Goal: Transaction & Acquisition: Purchase product/service

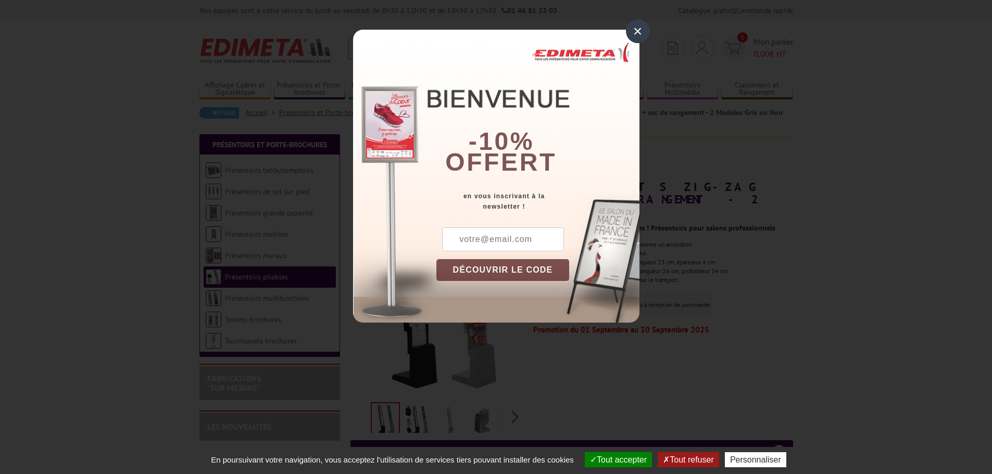
click at [453, 242] on input "text" at bounding box center [503, 240] width 122 height 24
type input "[EMAIL_ADDRESS][DOMAIN_NAME]"
click at [503, 274] on button "DÉCOUVRIR LE CODE" at bounding box center [502, 270] width 133 height 22
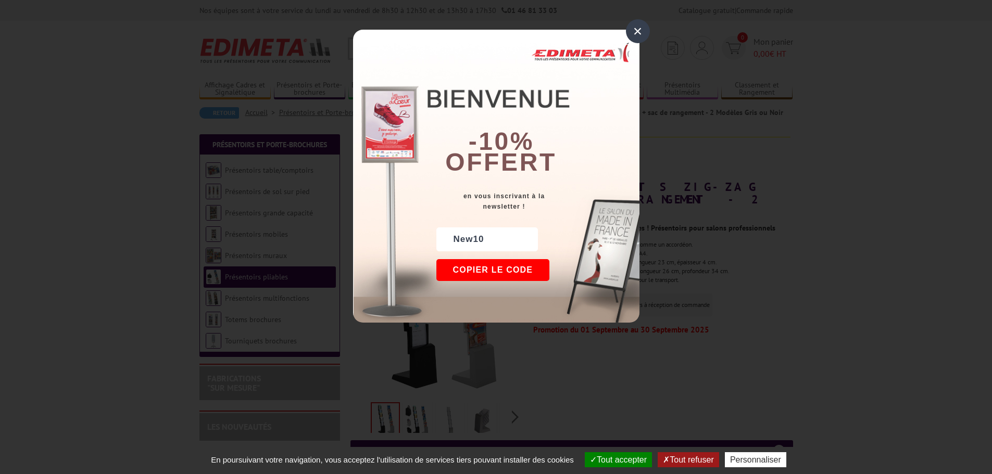
click at [502, 274] on button "Copier le code" at bounding box center [493, 270] width 114 height 22
click at [502, 274] on button "Continuer sur [DOMAIN_NAME]" at bounding box center [531, 270] width 191 height 22
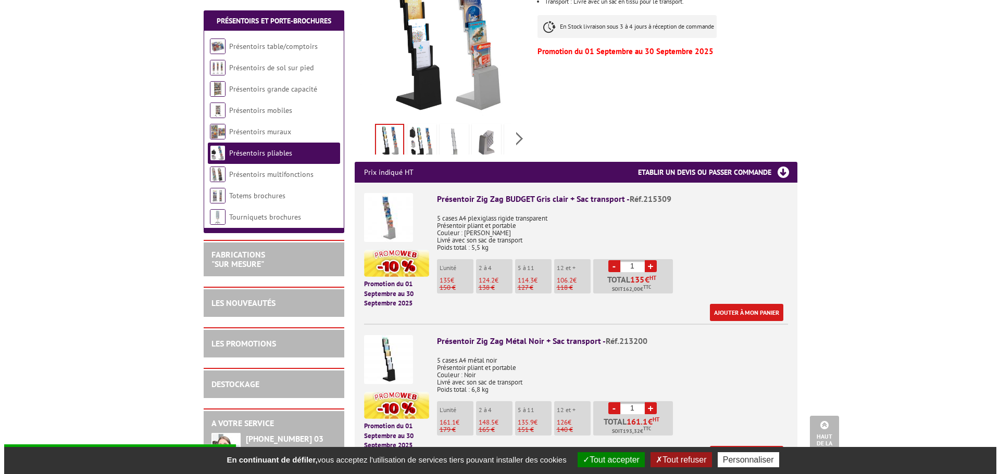
scroll to position [260, 0]
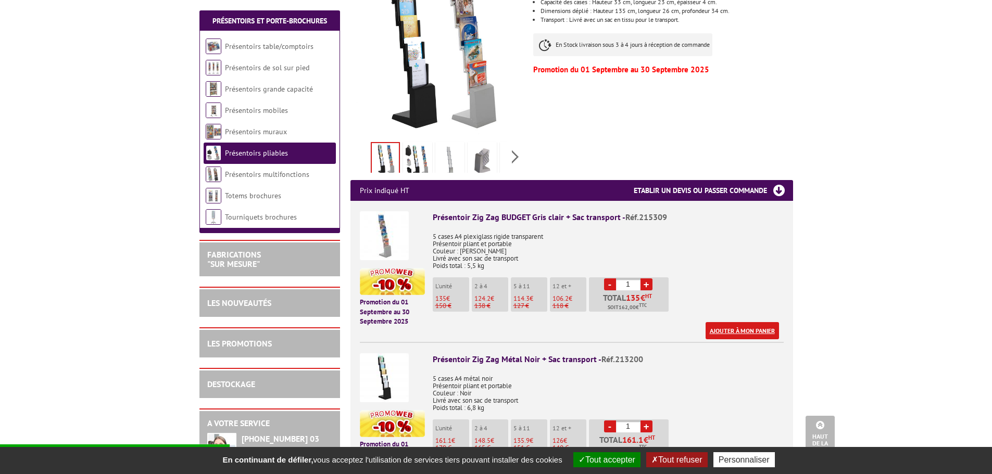
click at [729, 322] on link "Ajouter à mon panier" at bounding box center [741, 330] width 73 height 17
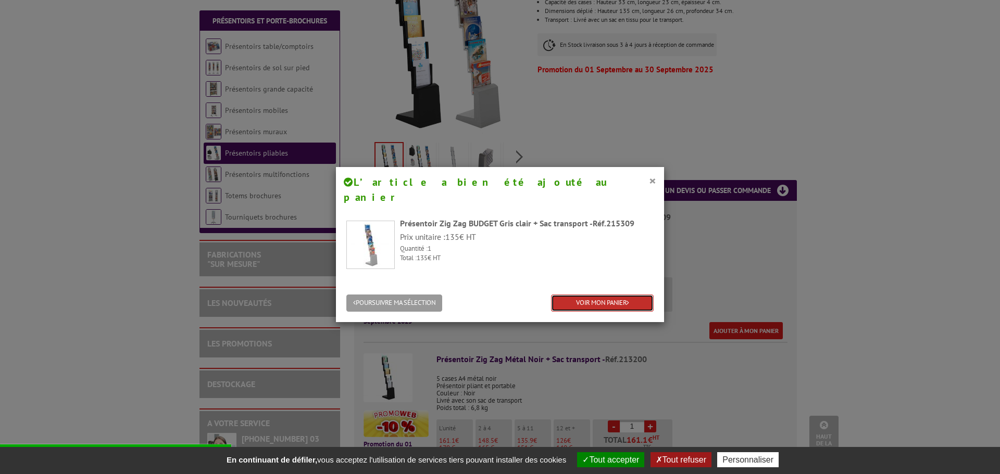
click at [571, 295] on link "VOIR MON PANIER" at bounding box center [602, 303] width 103 height 17
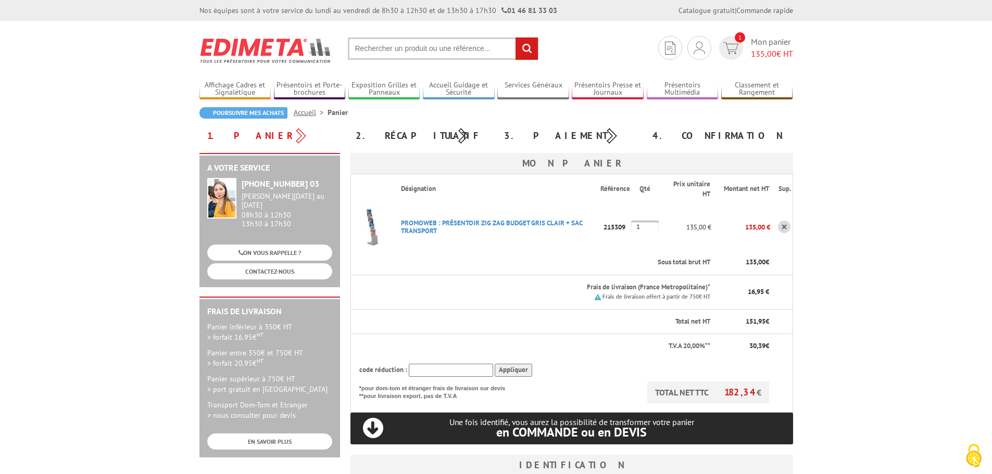
click at [421, 369] on input "text" at bounding box center [451, 370] width 84 height 13
paste input "New10"
type input "New10"
click at [521, 370] on input "Appliquer" at bounding box center [513, 370] width 37 height 13
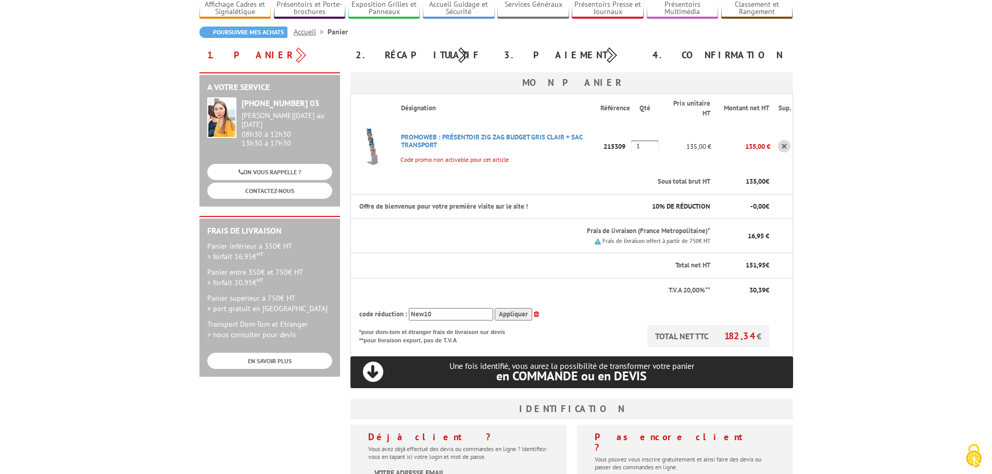
scroll to position [104, 0]
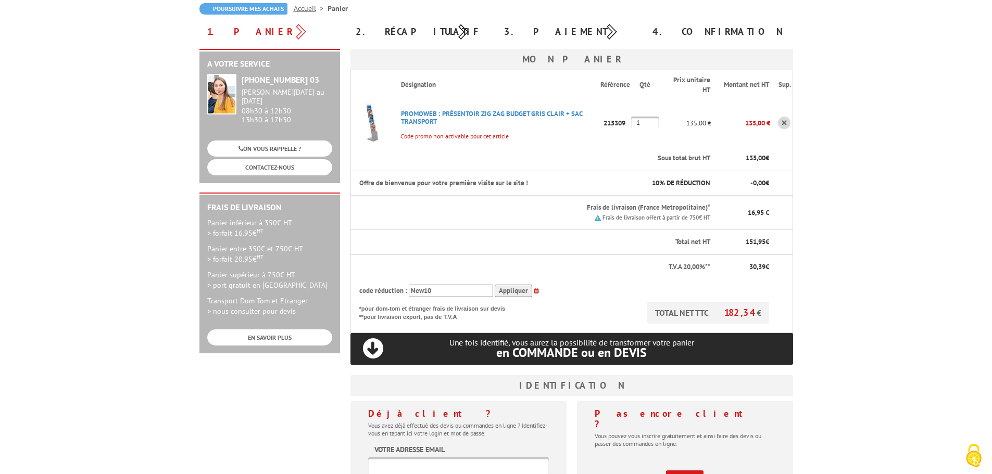
click at [521, 293] on input "Appliquer" at bounding box center [513, 291] width 37 height 13
click at [516, 294] on input "Appliquer" at bounding box center [513, 291] width 37 height 13
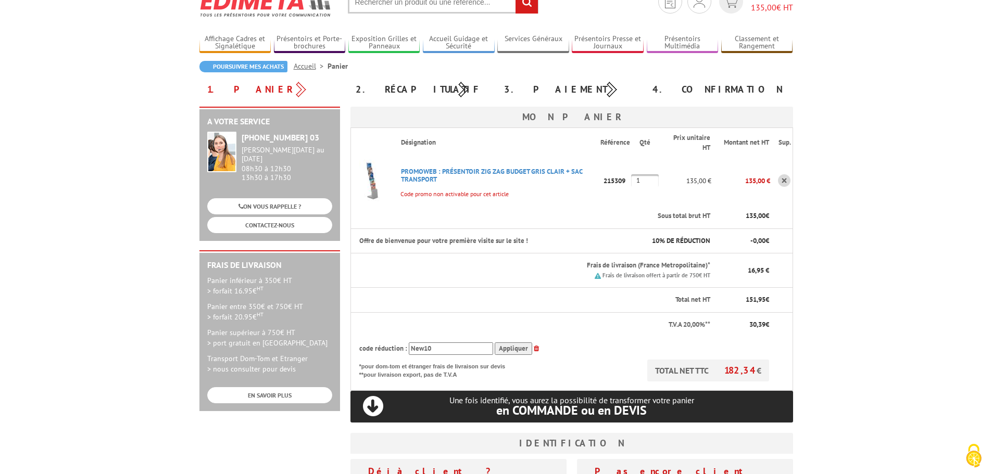
scroll to position [0, 0]
